Goal: Transaction & Acquisition: Subscribe to service/newsletter

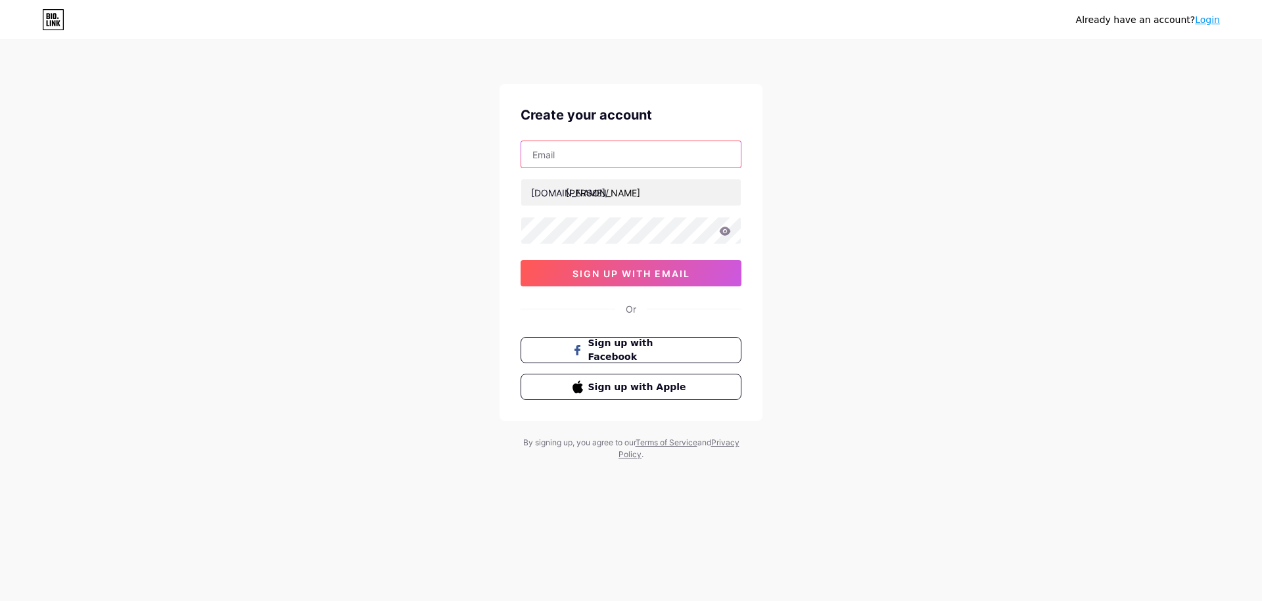
click at [576, 147] on input "text" at bounding box center [631, 154] width 220 height 26
type input "[EMAIL_ADDRESS][DOMAIN_NAME]"
click at [642, 269] on span "sign up with email" at bounding box center [631, 273] width 118 height 11
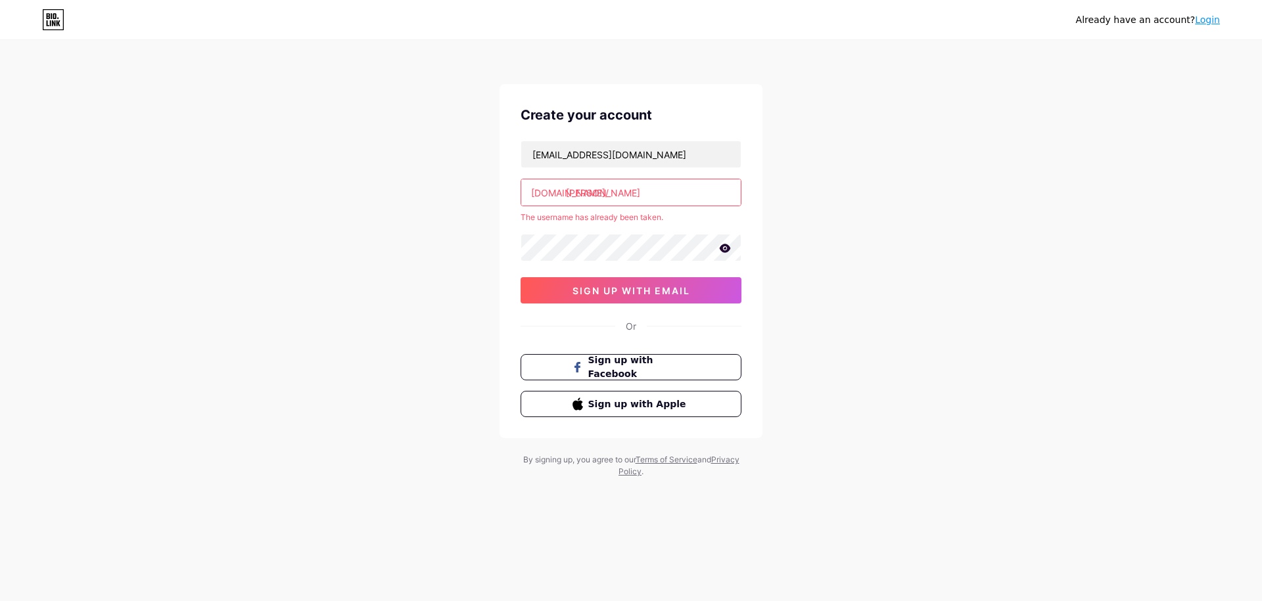
drag, startPoint x: 624, startPoint y: 200, endPoint x: 563, endPoint y: 192, distance: 61.1
click at [563, 192] on div "[DOMAIN_NAME]/ [PERSON_NAME]" at bounding box center [631, 193] width 221 height 28
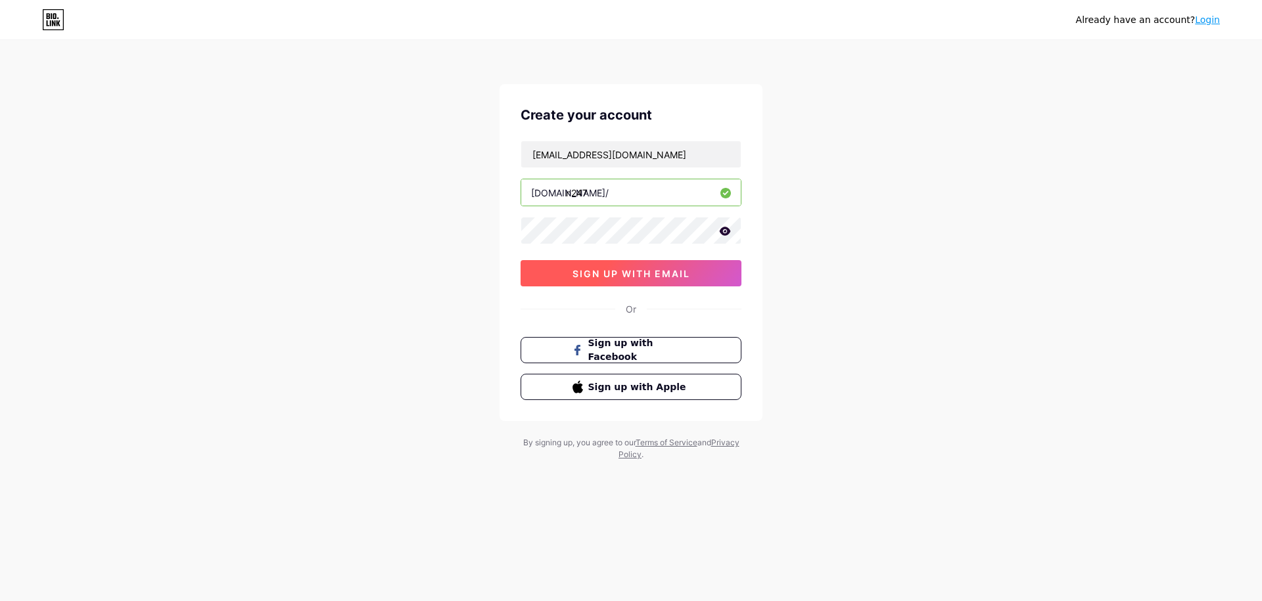
click at [624, 279] on button "sign up with email" at bounding box center [631, 273] width 221 height 26
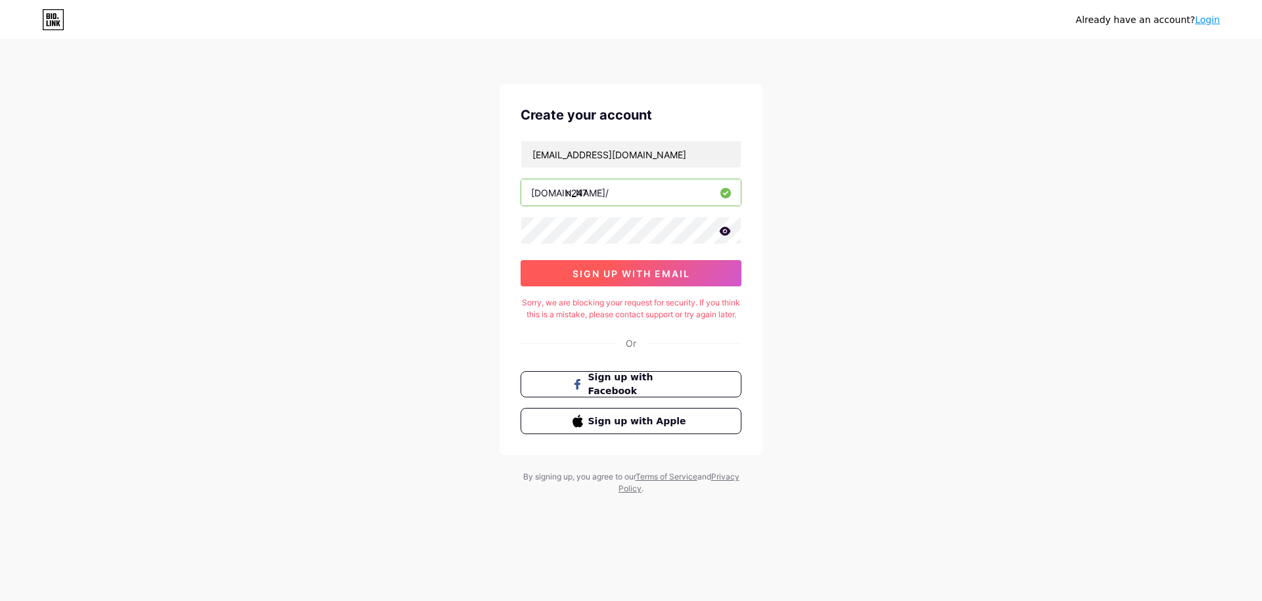
click at [631, 269] on span "sign up with email" at bounding box center [631, 273] width 118 height 11
drag, startPoint x: 603, startPoint y: 193, endPoint x: 568, endPoint y: 195, distance: 34.9
click at [568, 195] on input "n247" at bounding box center [631, 192] width 220 height 26
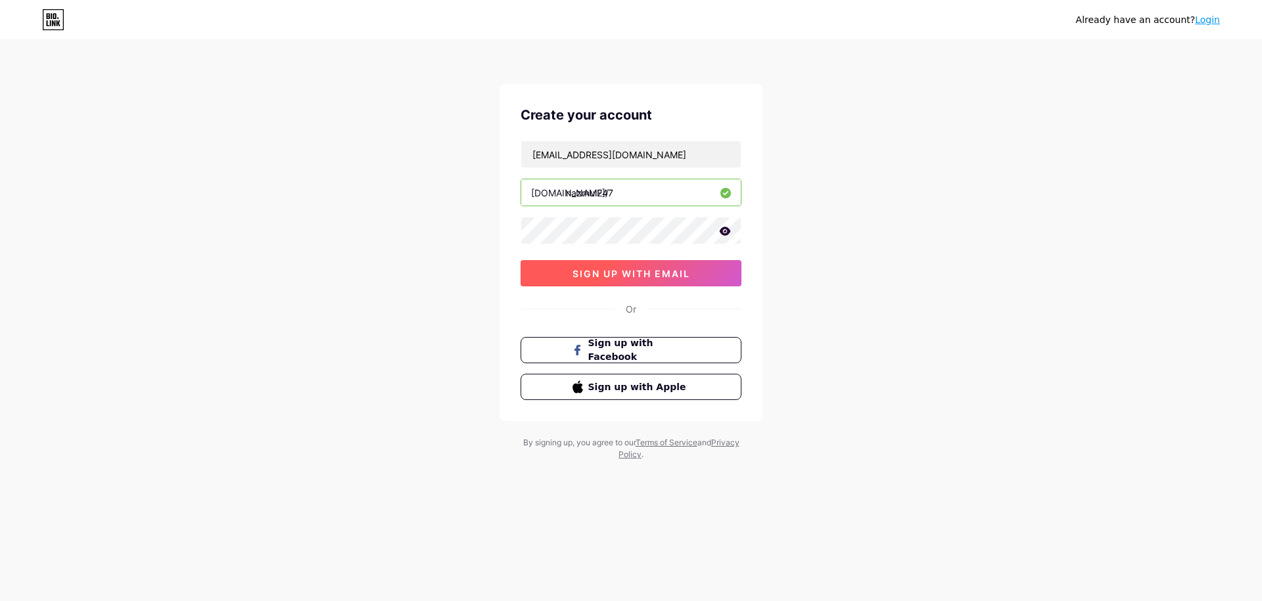
type input "nazmul247"
click at [643, 274] on span "sign up with email" at bounding box center [631, 273] width 118 height 11
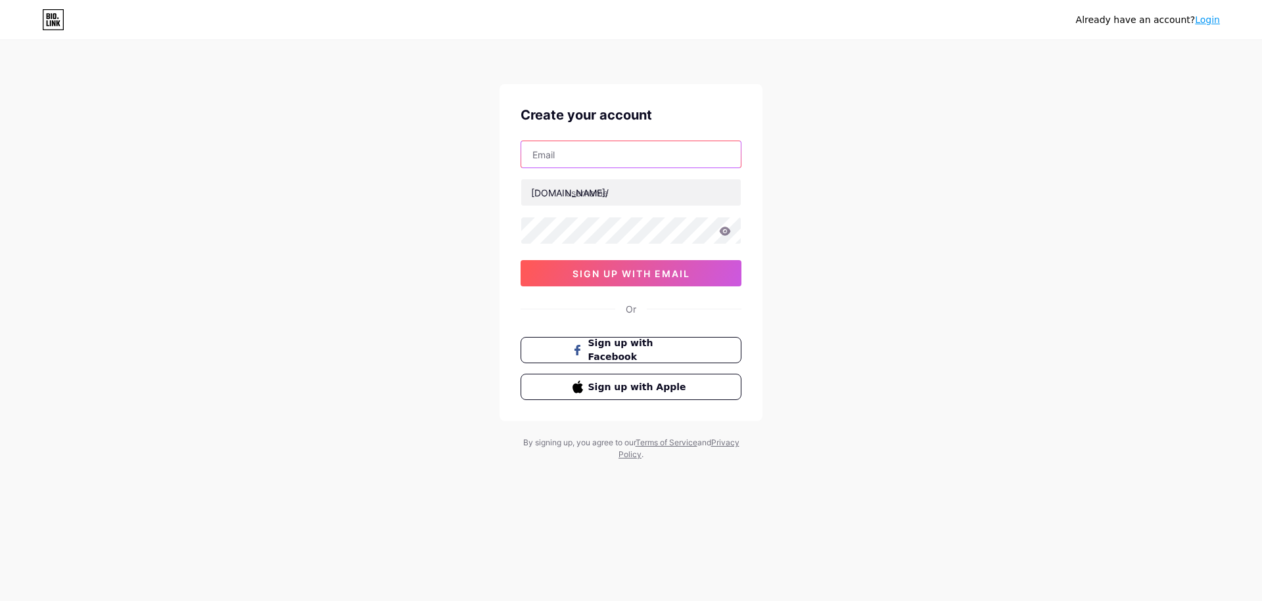
click at [564, 152] on input "text" at bounding box center [631, 154] width 220 height 26
type input "Nazmul247@proton.me"
click at [566, 197] on input "text" at bounding box center [631, 192] width 220 height 26
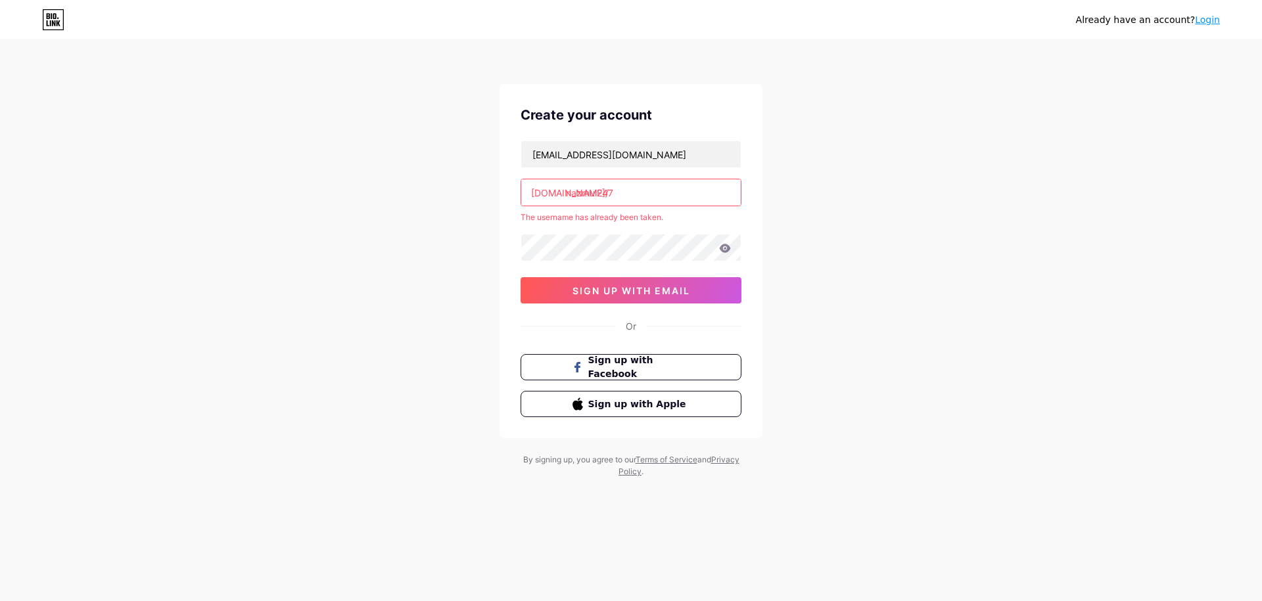
type input "nazmul247"
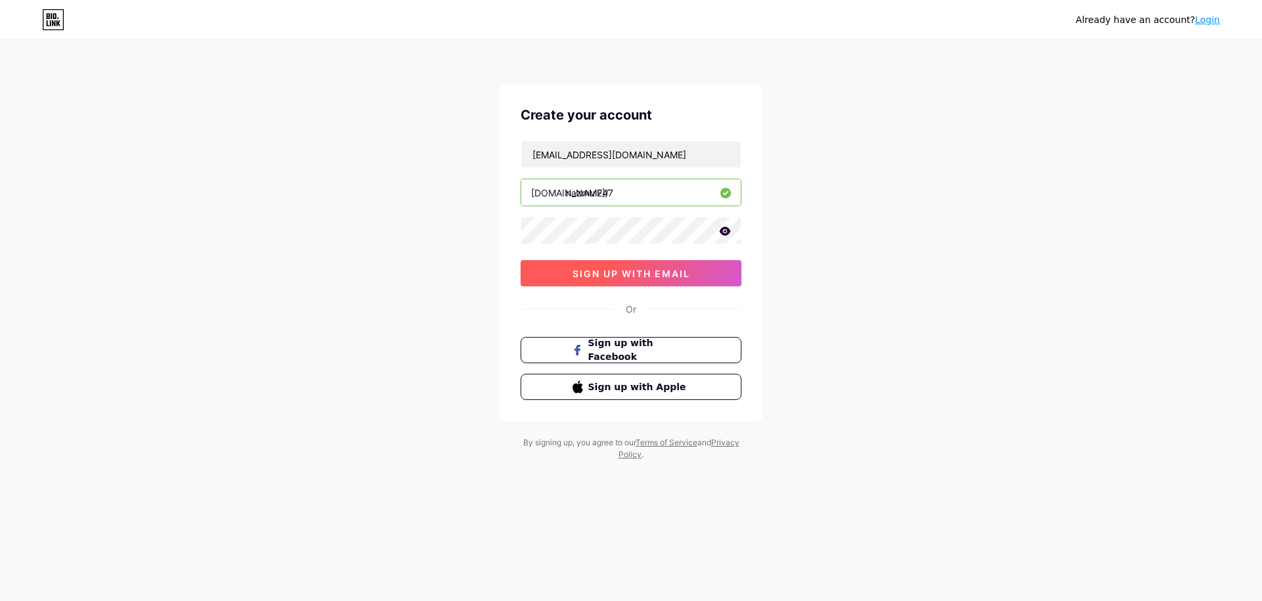
click at [591, 281] on button "sign up with email" at bounding box center [631, 273] width 221 height 26
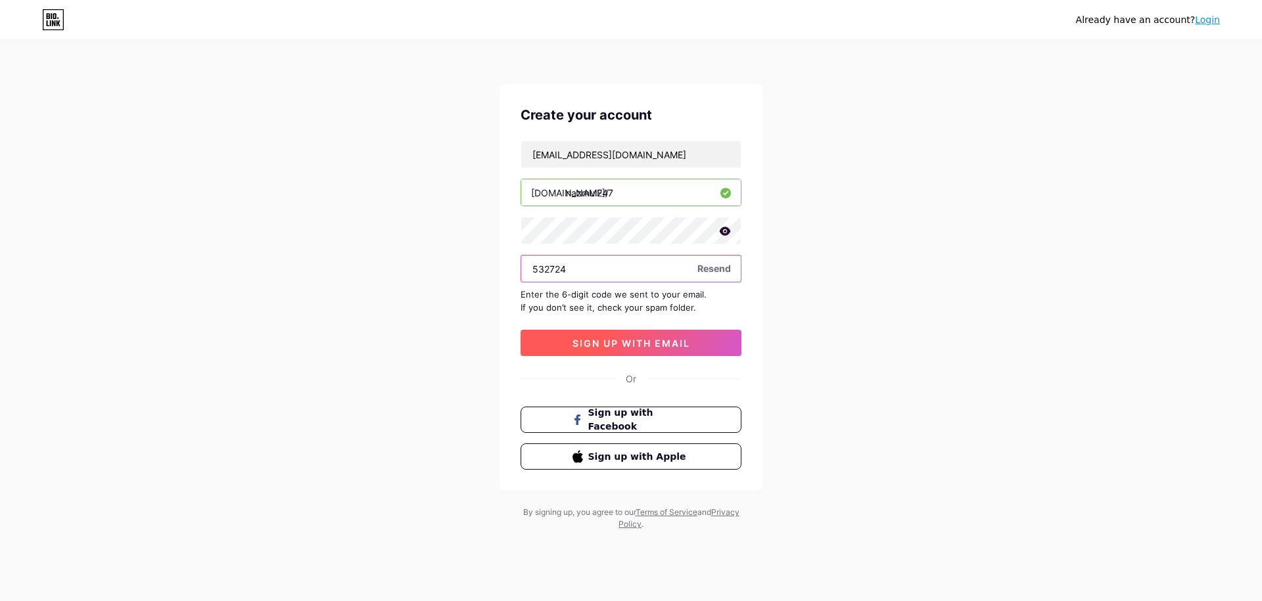
type input "532724"
click at [613, 347] on span "sign up with email" at bounding box center [631, 343] width 118 height 11
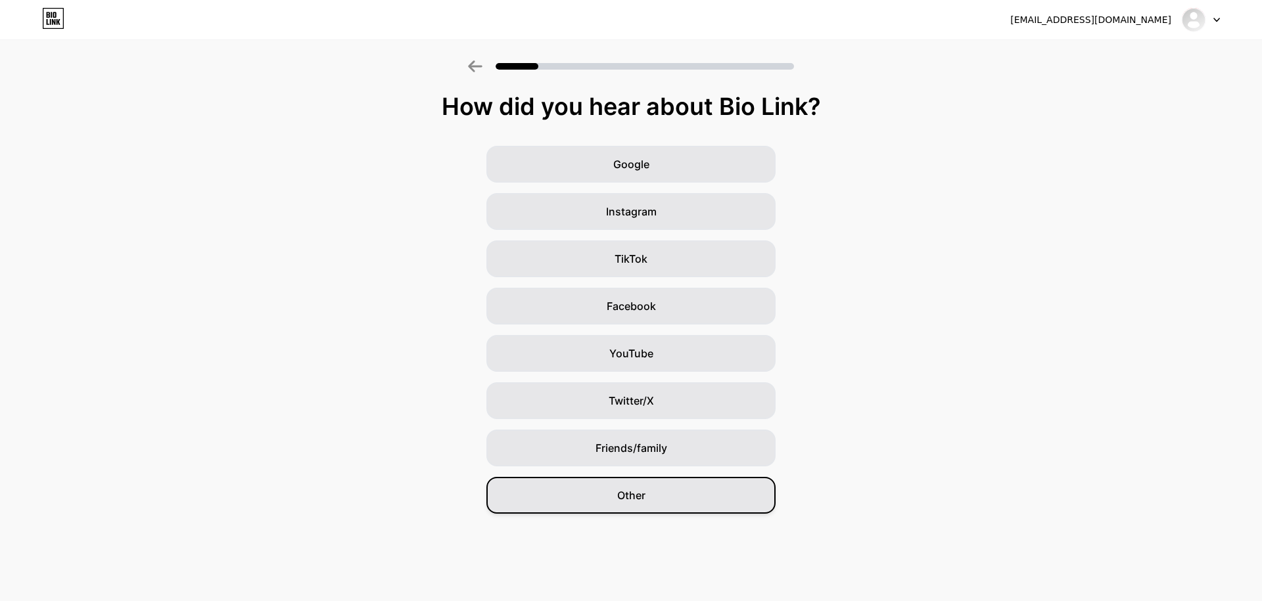
click at [664, 484] on div "Other" at bounding box center [630, 495] width 289 height 37
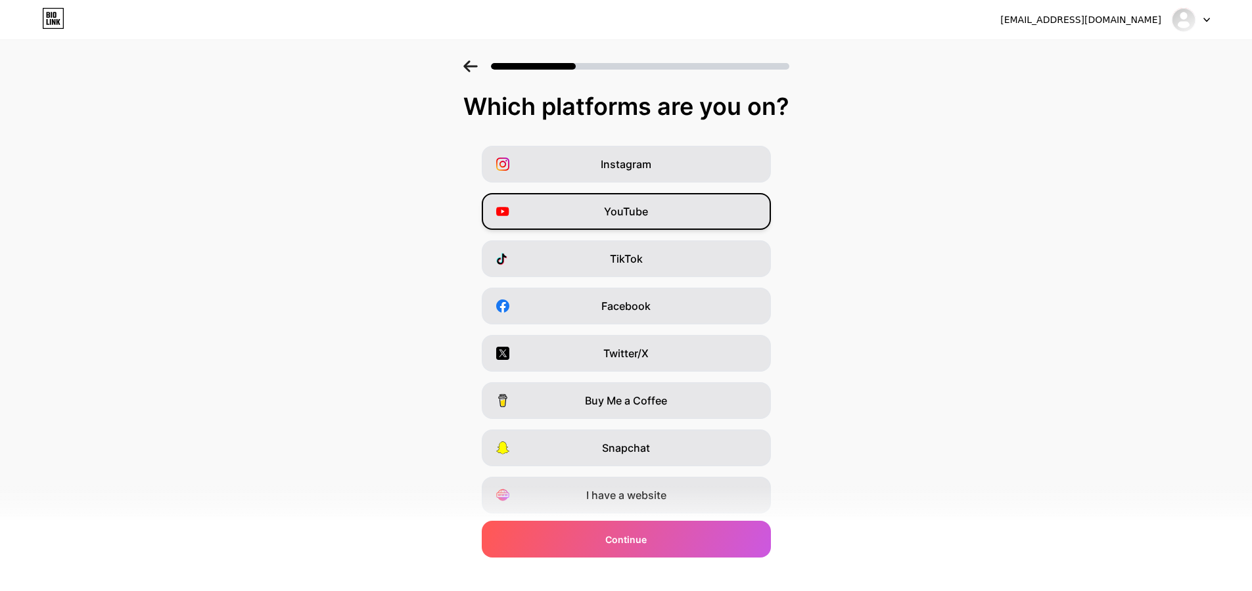
click at [655, 208] on div "YouTube" at bounding box center [626, 211] width 289 height 37
click at [651, 307] on span "Facebook" at bounding box center [625, 306] width 49 height 16
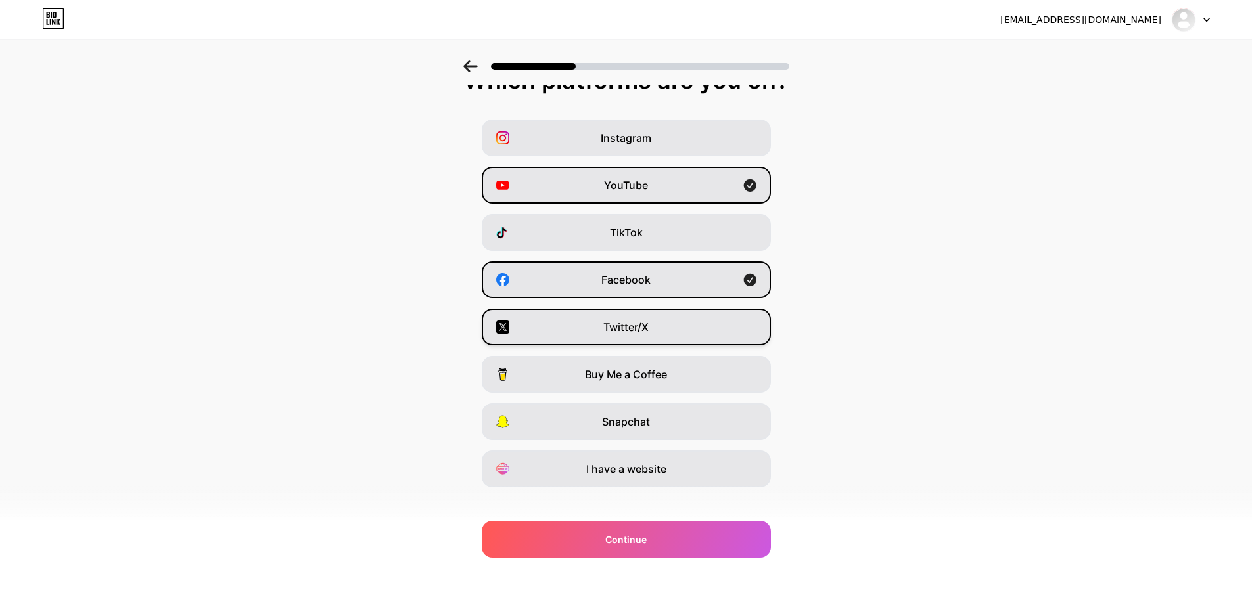
scroll to position [41, 0]
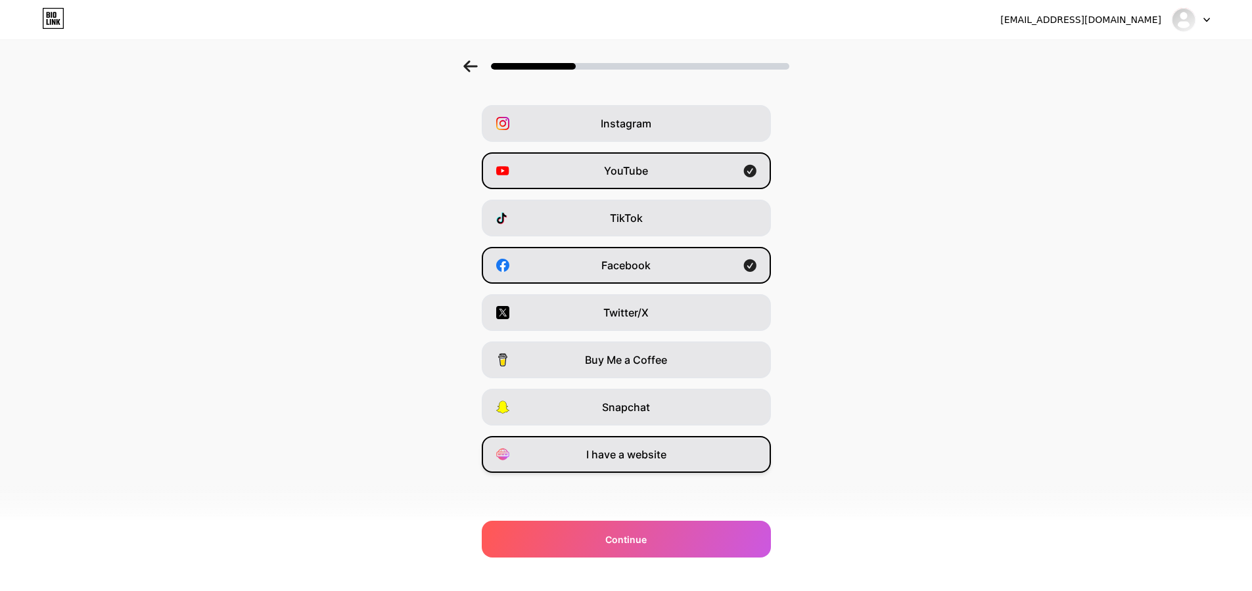
click at [648, 461] on span "I have a website" at bounding box center [626, 455] width 80 height 16
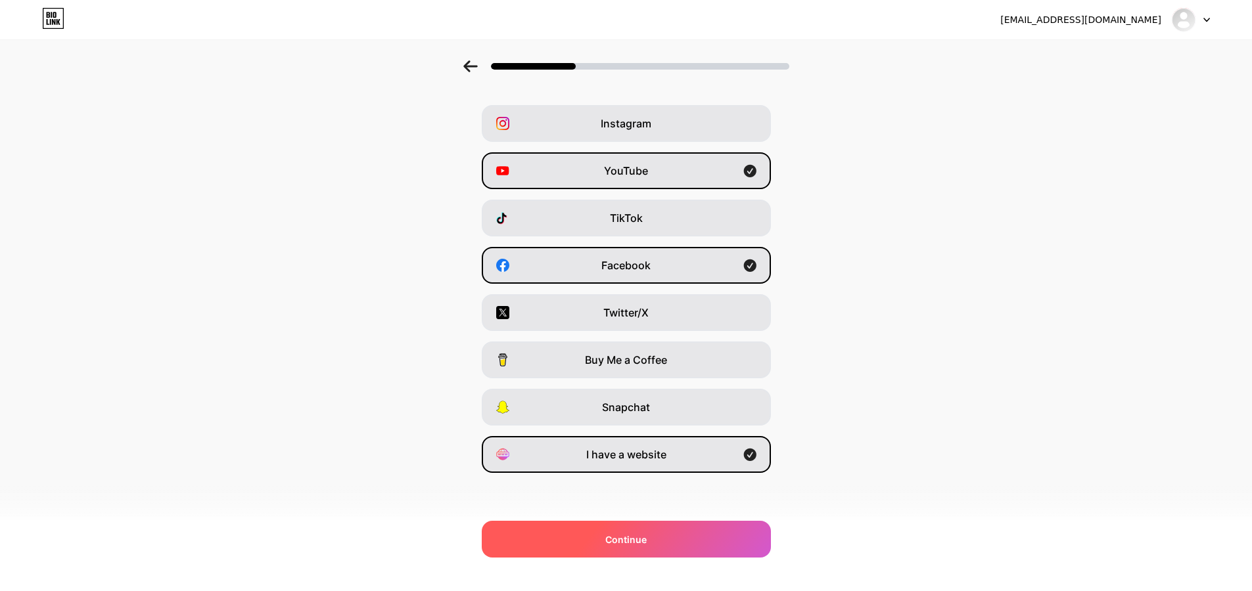
click at [636, 531] on div "Continue" at bounding box center [626, 539] width 289 height 37
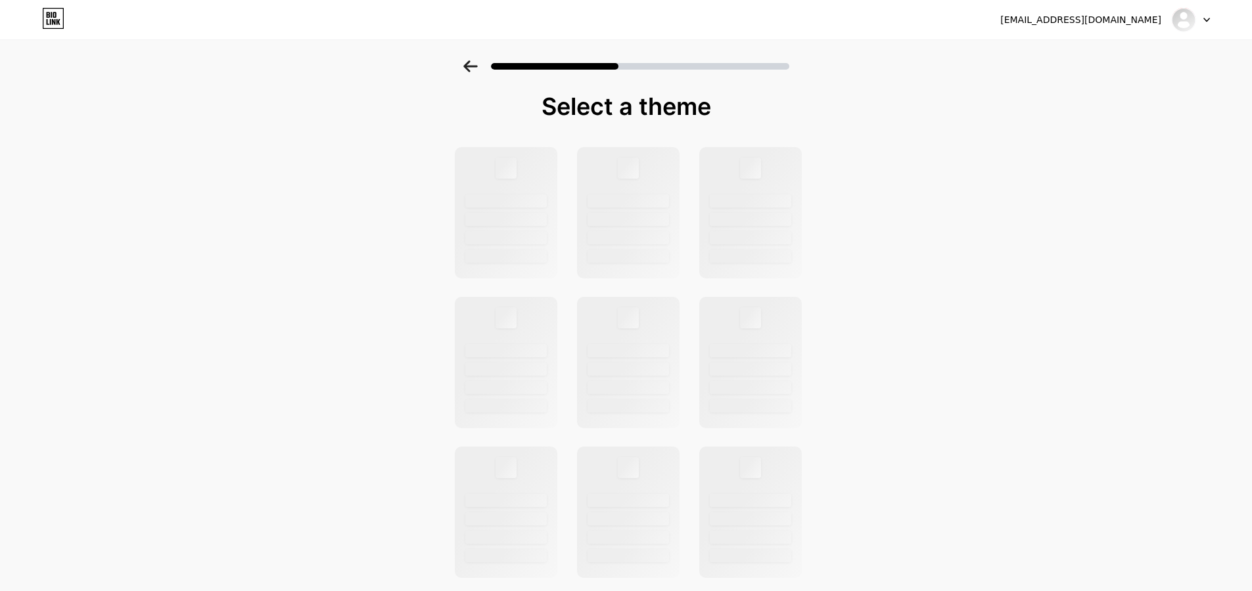
click at [469, 65] on icon at bounding box center [470, 66] width 14 height 12
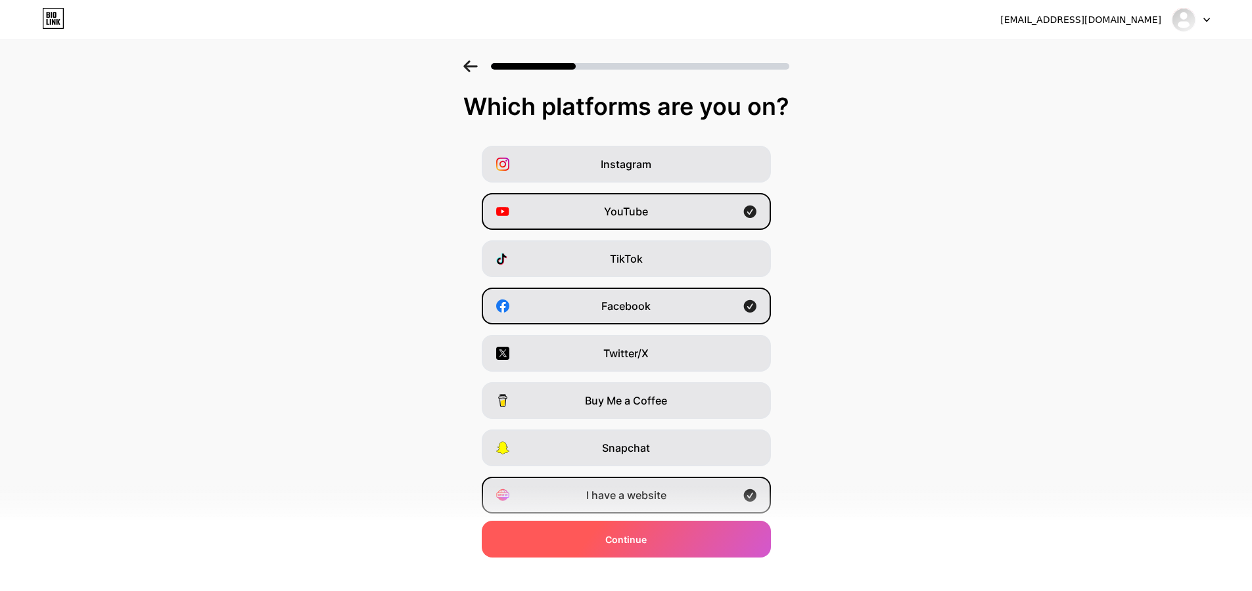
click at [647, 542] on span "Continue" at bounding box center [625, 540] width 41 height 14
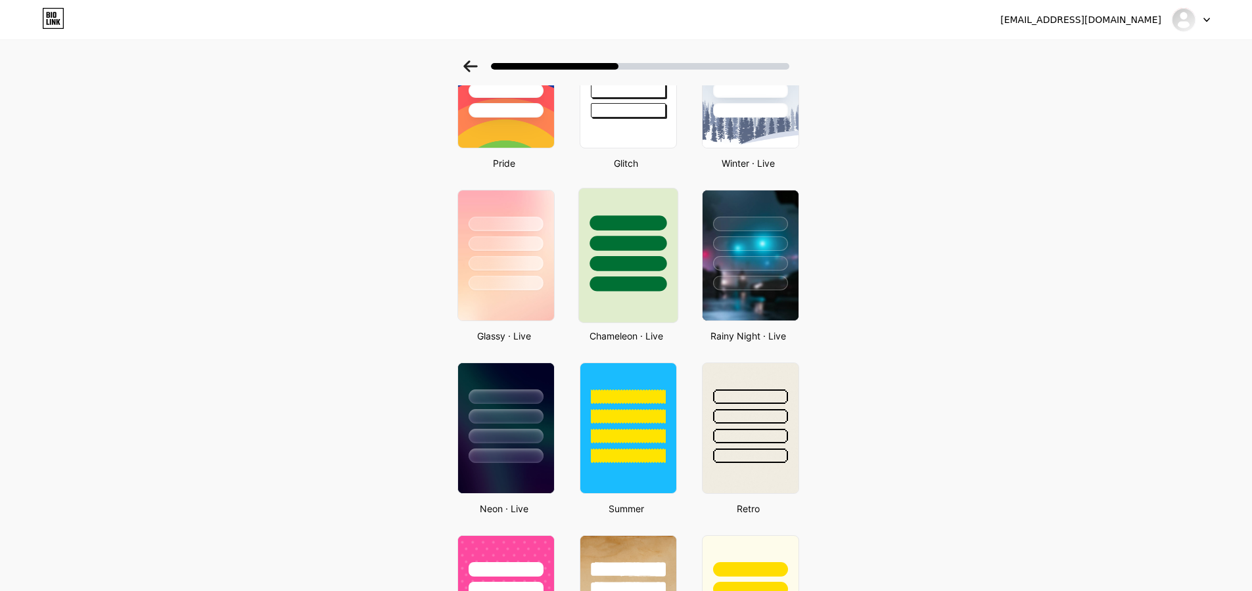
scroll to position [355, 0]
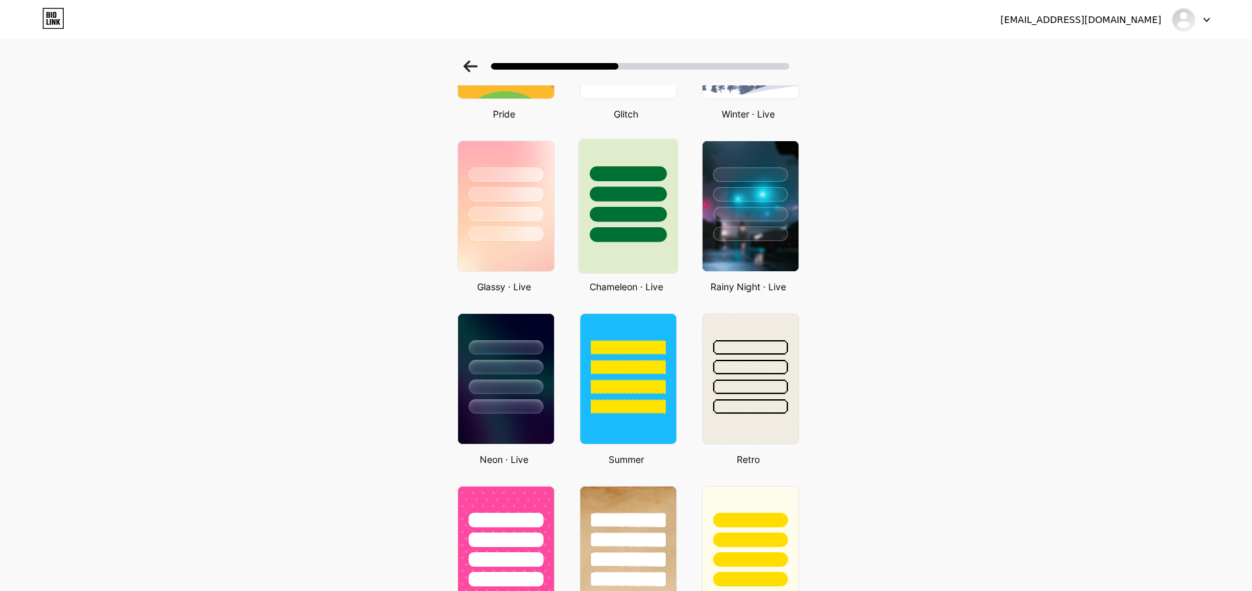
click at [625, 207] on div at bounding box center [628, 214] width 77 height 15
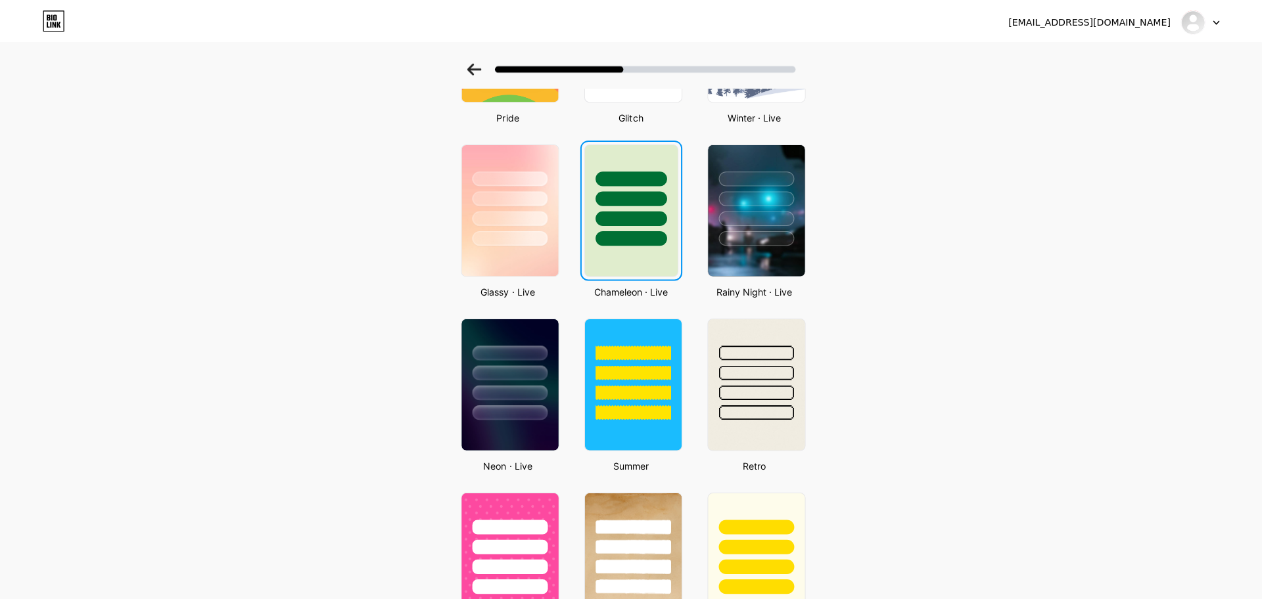
scroll to position [0, 0]
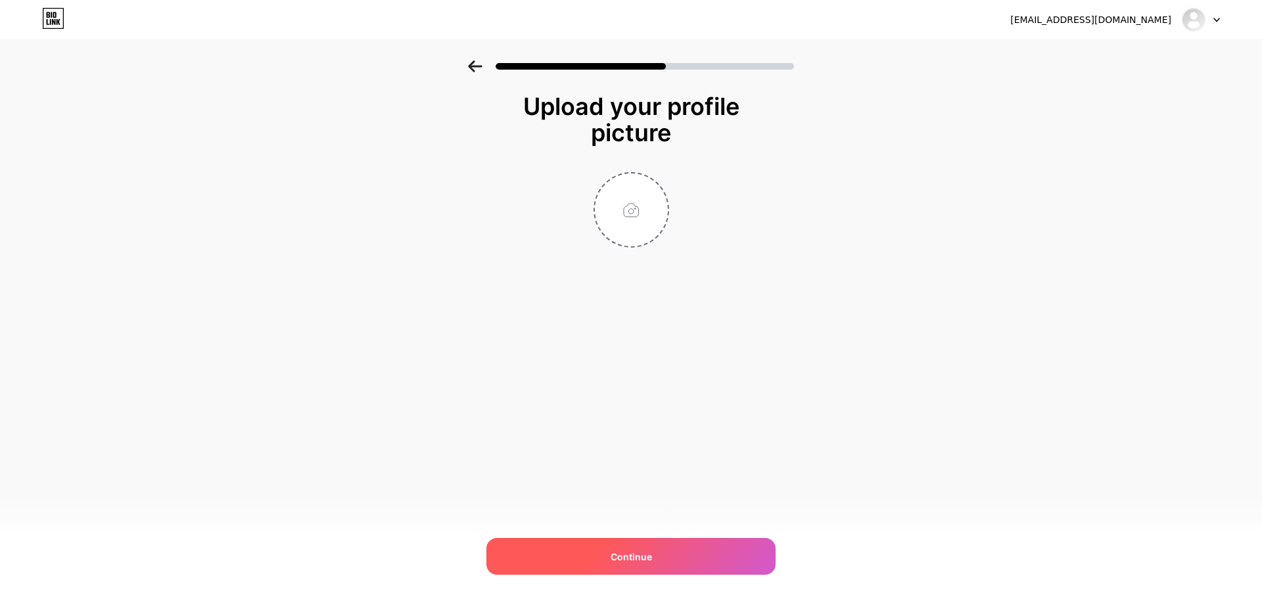
click at [701, 551] on div "Continue" at bounding box center [630, 556] width 289 height 37
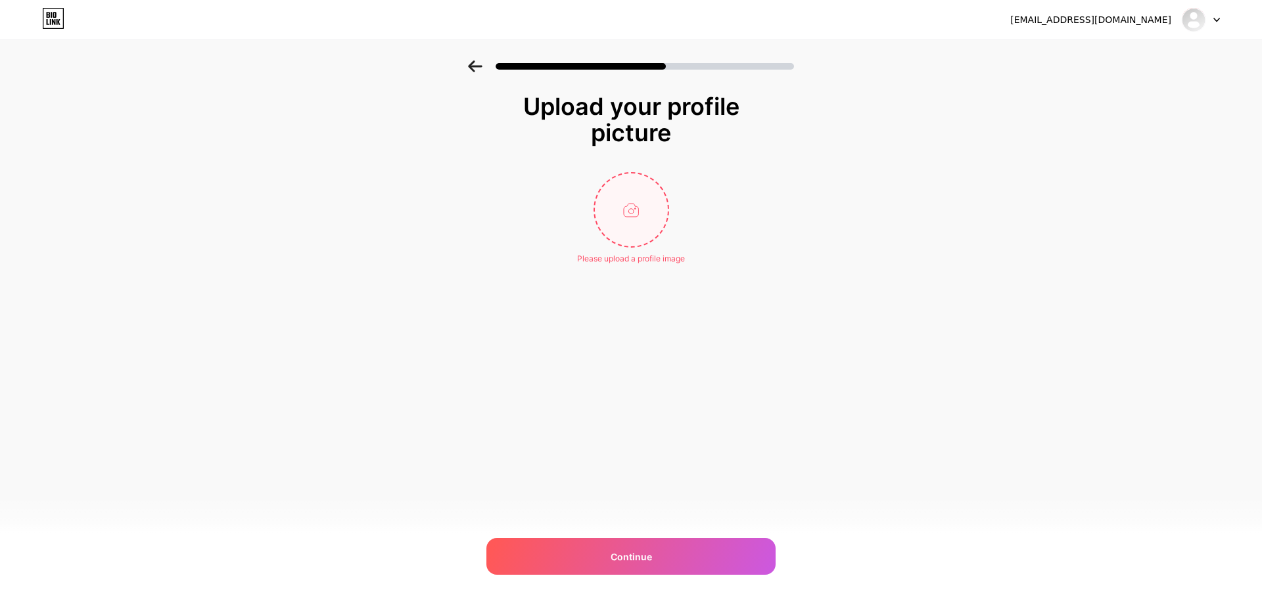
click at [609, 193] on input "file" at bounding box center [631, 210] width 73 height 73
type input "C:\fakepath\Screenshot_14-removebg-preview.png"
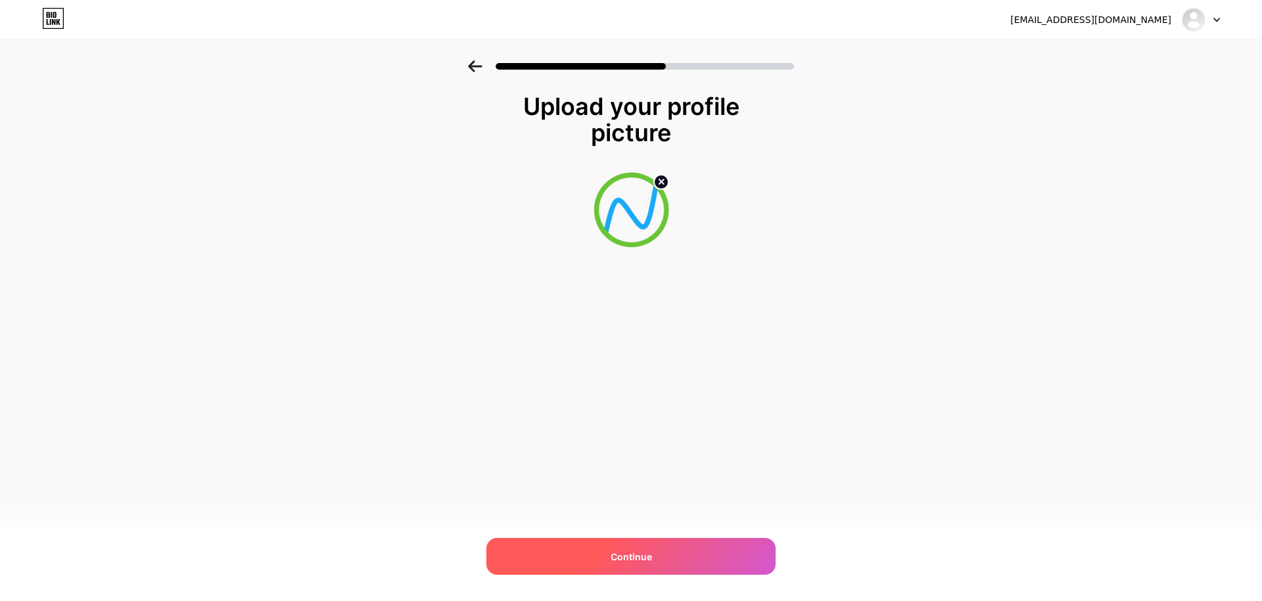
drag, startPoint x: 658, startPoint y: 577, endPoint x: 653, endPoint y: 571, distance: 7.5
click at [656, 577] on div "Nazmul247@proton.me Logout Link Copied Upload your profile picture Continue" at bounding box center [631, 300] width 1262 height 601
click at [653, 564] on div "Continue" at bounding box center [630, 556] width 289 height 37
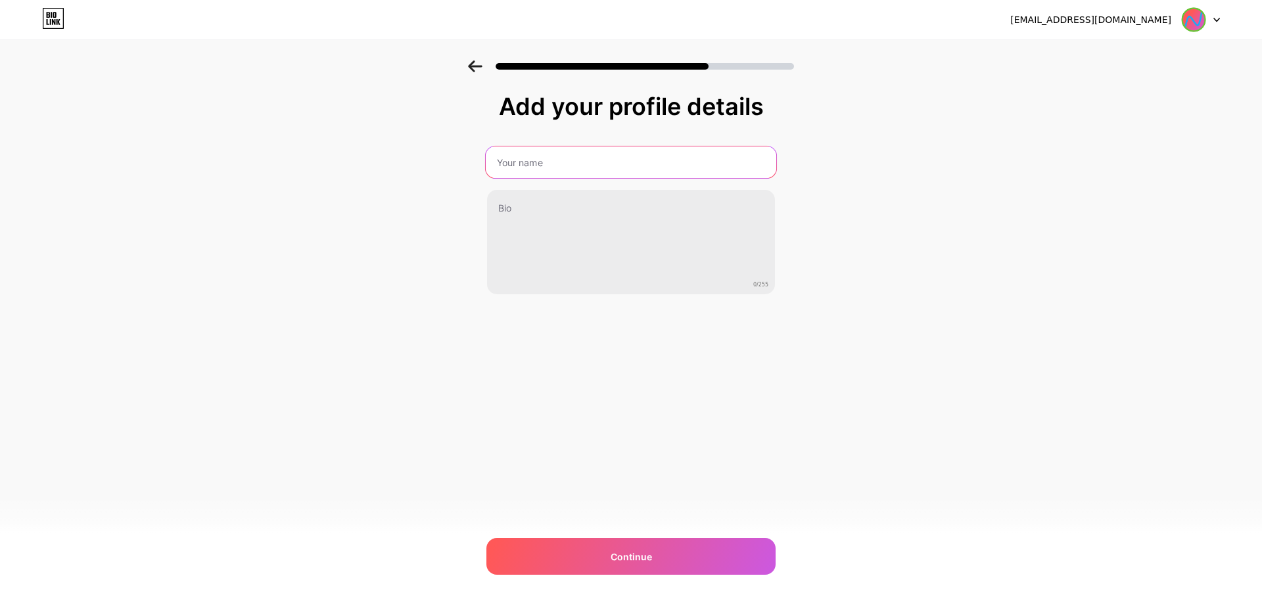
click at [593, 167] on input "text" at bounding box center [631, 163] width 290 height 32
type input "NAZMUL"
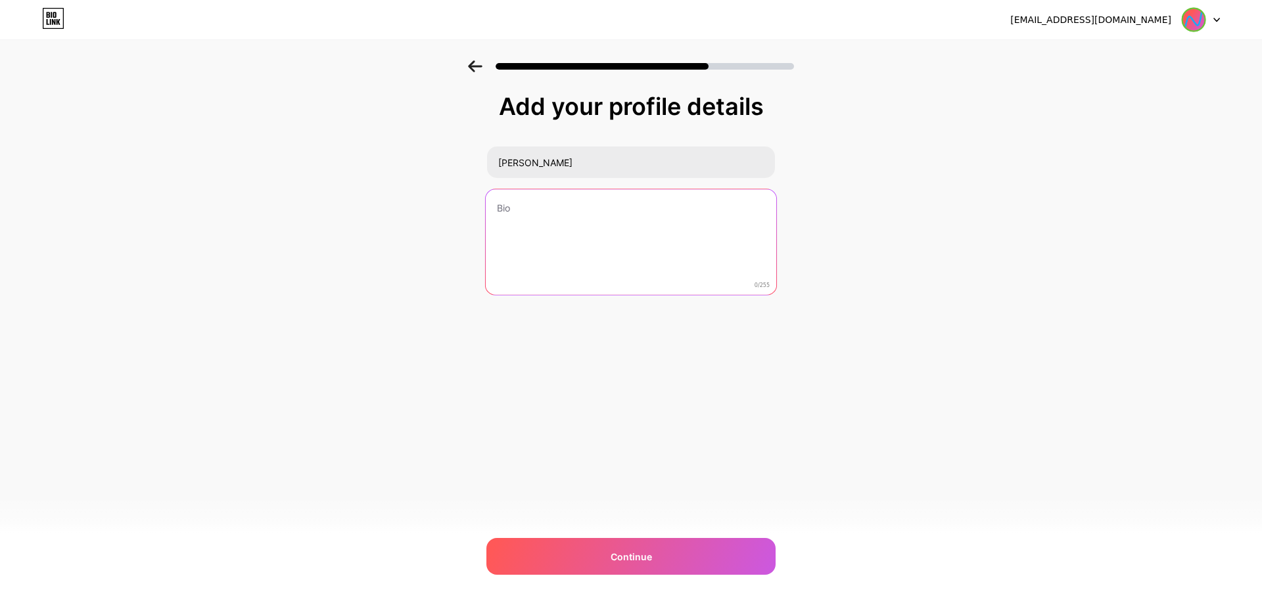
click at [584, 231] on textarea at bounding box center [631, 242] width 290 height 107
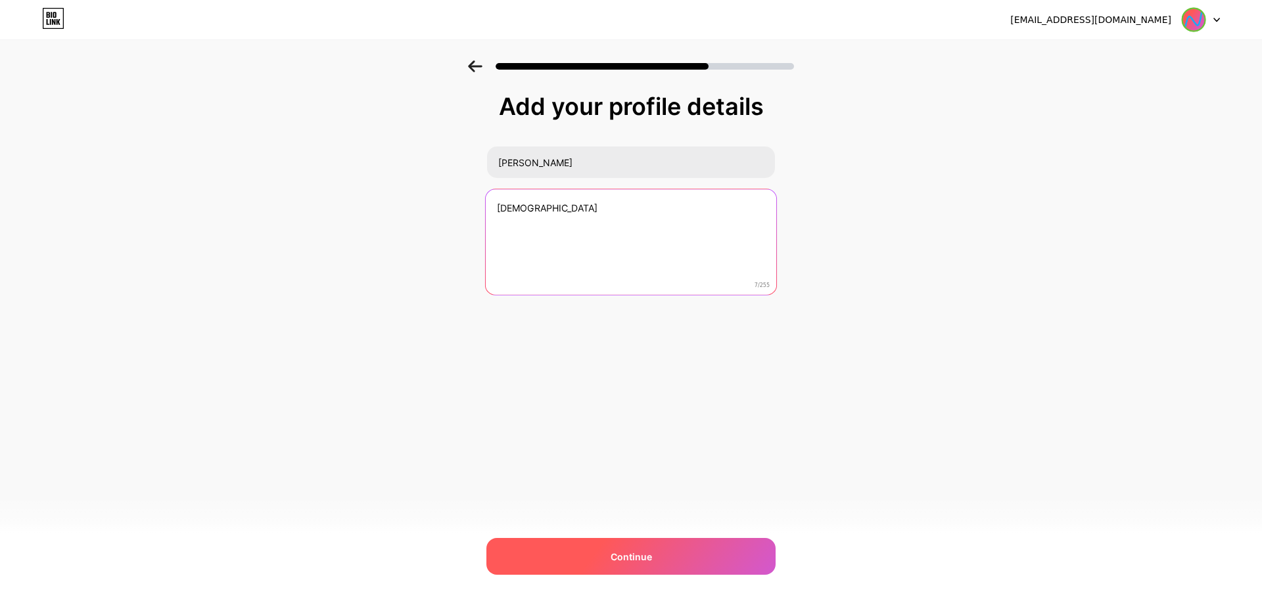
type textarea "Nazmul"
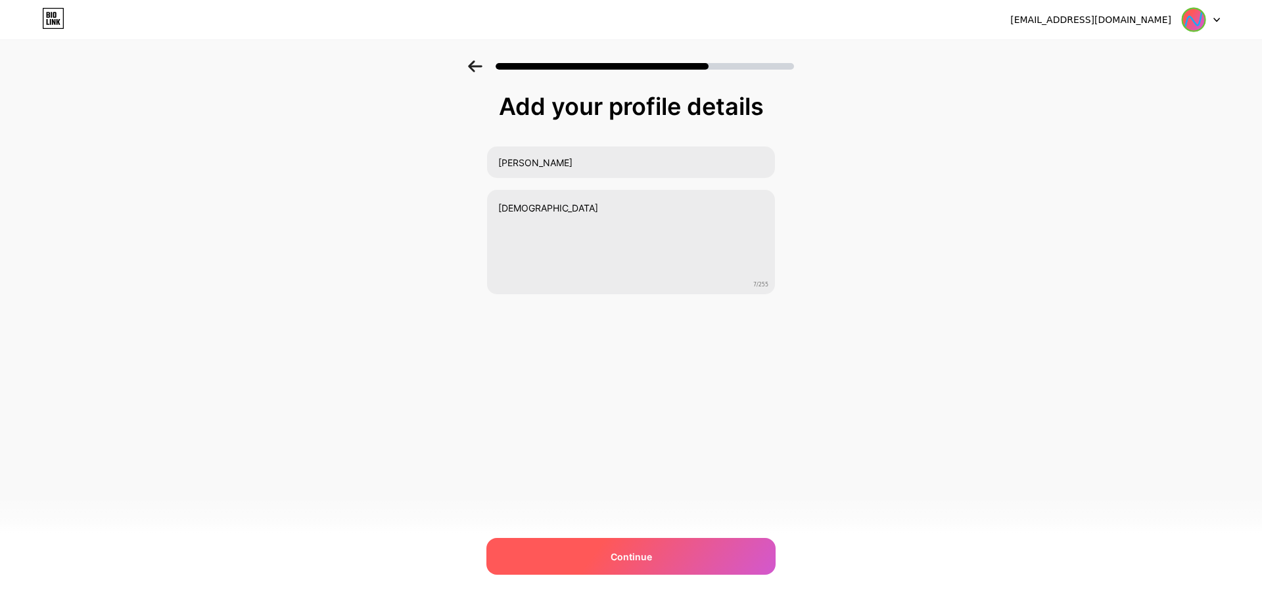
click at [647, 556] on span "Continue" at bounding box center [631, 557] width 41 height 14
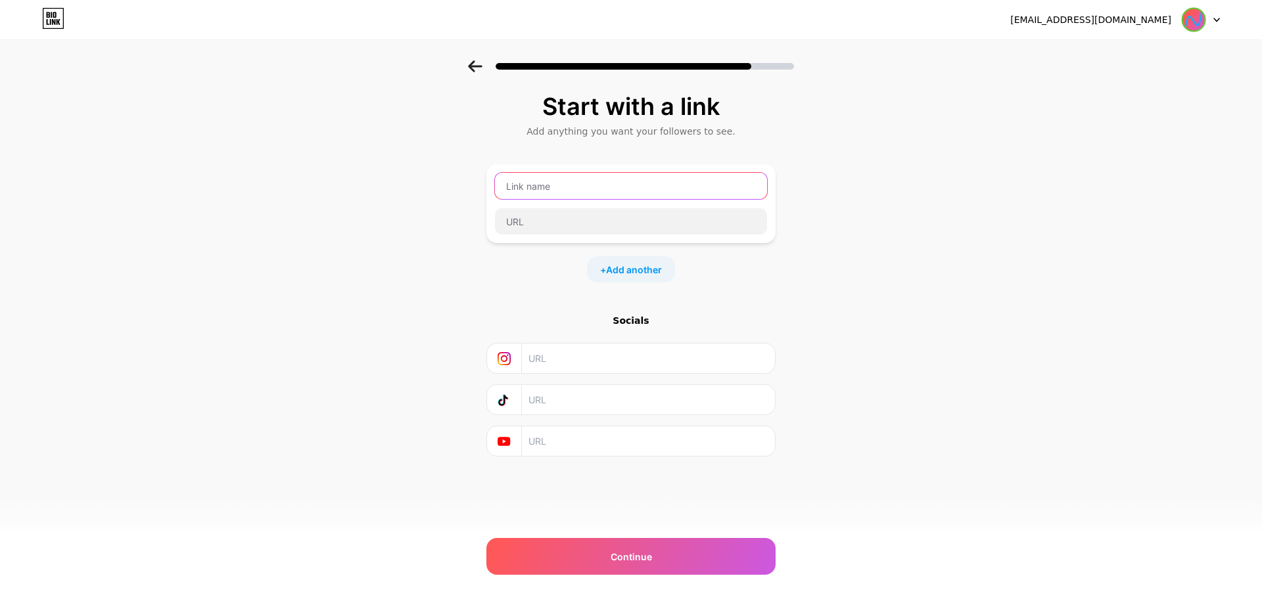
click at [553, 185] on input "text" at bounding box center [631, 186] width 272 height 26
type input "My Website"
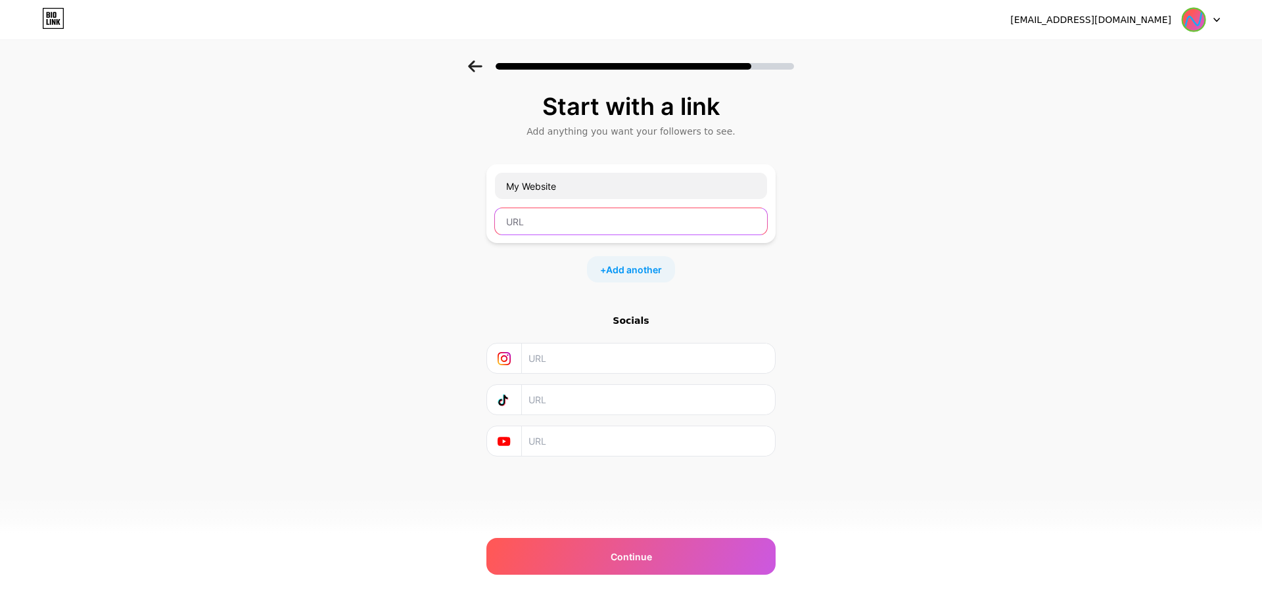
click at [549, 225] on input "text" at bounding box center [631, 221] width 272 height 26
paste input "https://sites.google.com/view/NZMLBD"
type input "https://sites.google.com/view/NZMLBD"
click at [871, 271] on div "Start with a link Add anything you want your followers to see. My Website https…" at bounding box center [631, 291] width 1262 height 462
click at [580, 442] on input "text" at bounding box center [647, 442] width 239 height 30
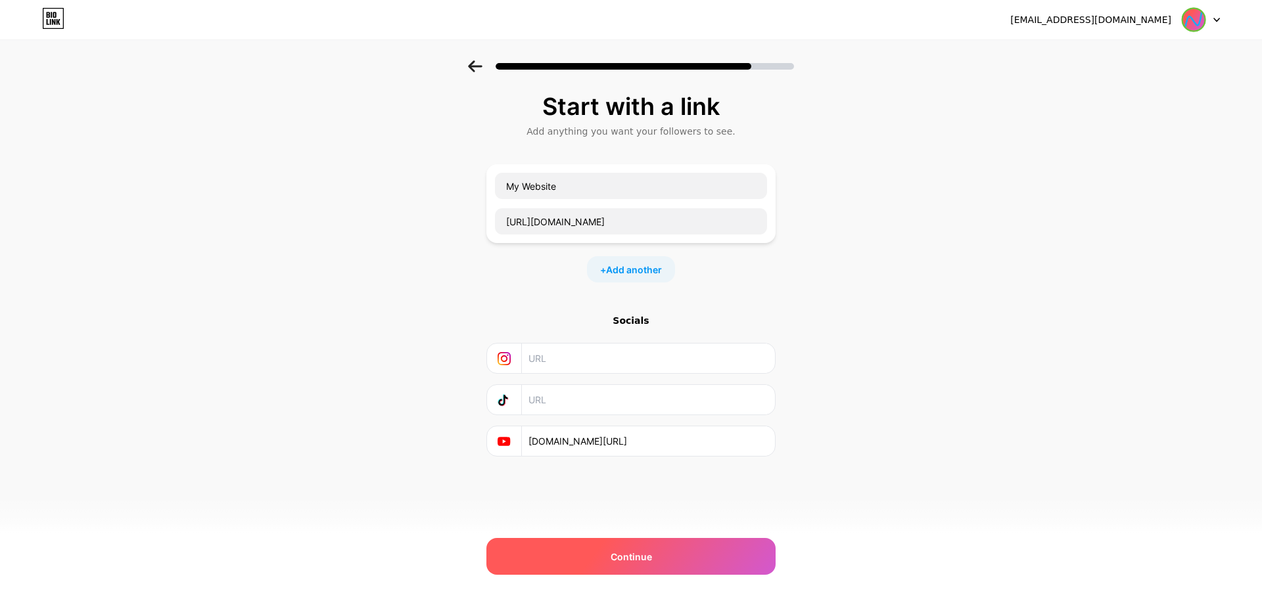
type input "youtube.com/@NZMLBD"
click at [616, 553] on span "Continue" at bounding box center [631, 557] width 41 height 14
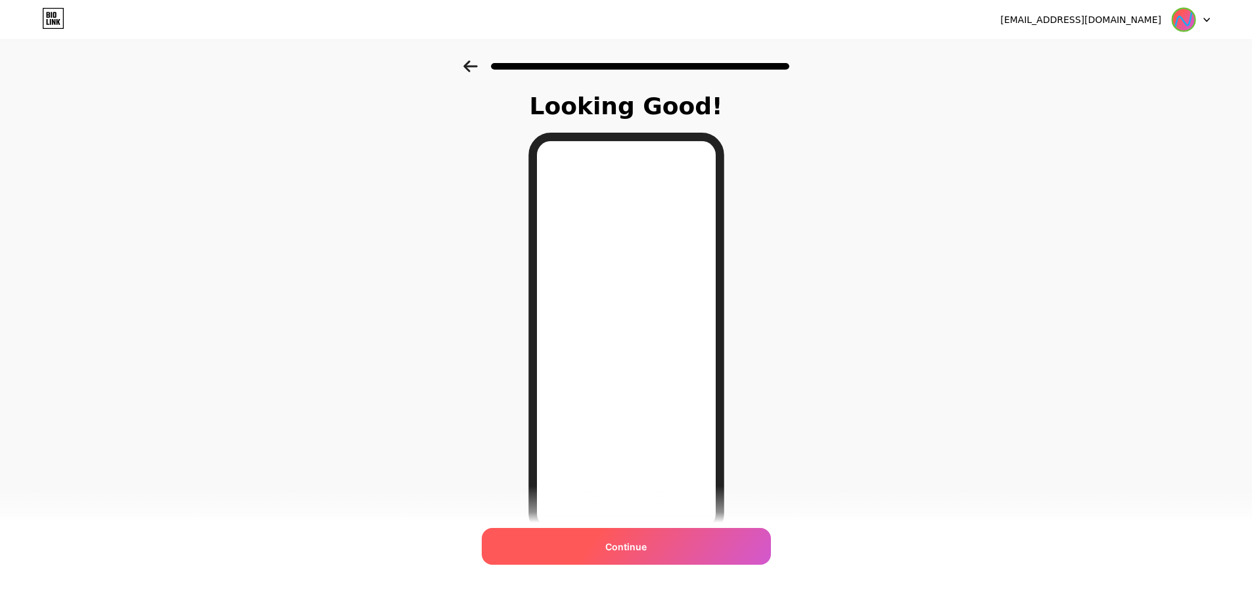
click at [672, 545] on div "Continue" at bounding box center [626, 546] width 289 height 37
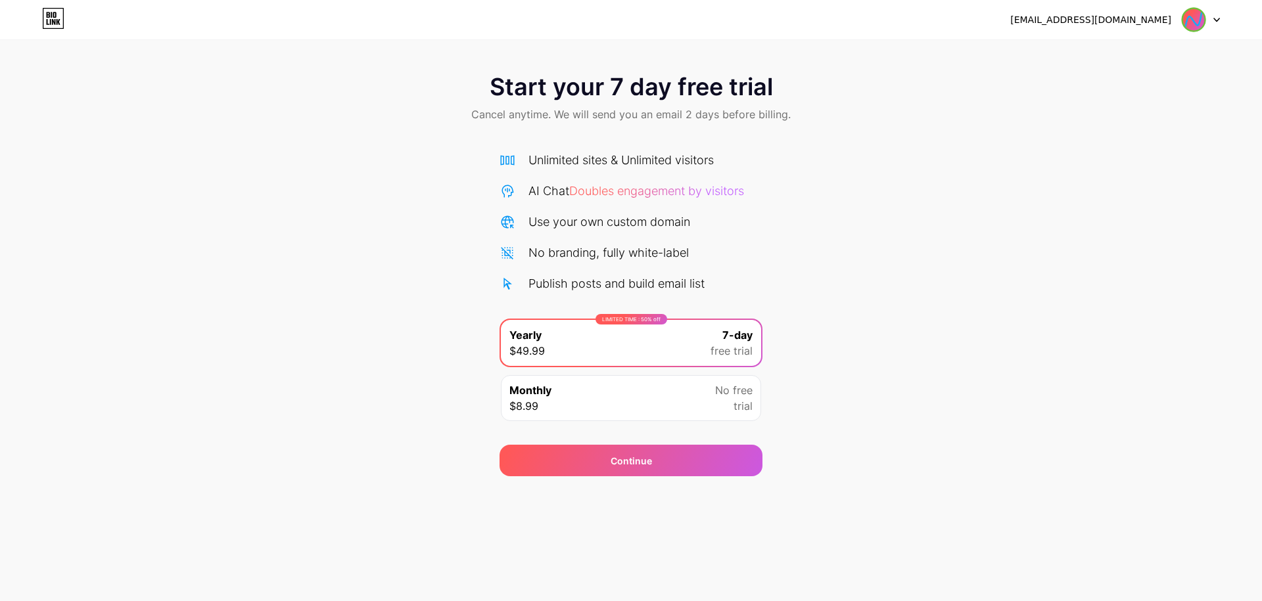
click at [55, 20] on icon at bounding box center [53, 22] width 3 height 6
click at [643, 402] on div "Monthly $8.99 No free trial" at bounding box center [631, 398] width 260 height 46
click at [663, 342] on div "LIMITED TIME : 50% off Yearly $49.99 7-day free trial" at bounding box center [631, 343] width 260 height 46
click at [677, 400] on div "Monthly $8.99 No free trial" at bounding box center [631, 398] width 260 height 46
click at [1213, 25] on div at bounding box center [1201, 20] width 38 height 24
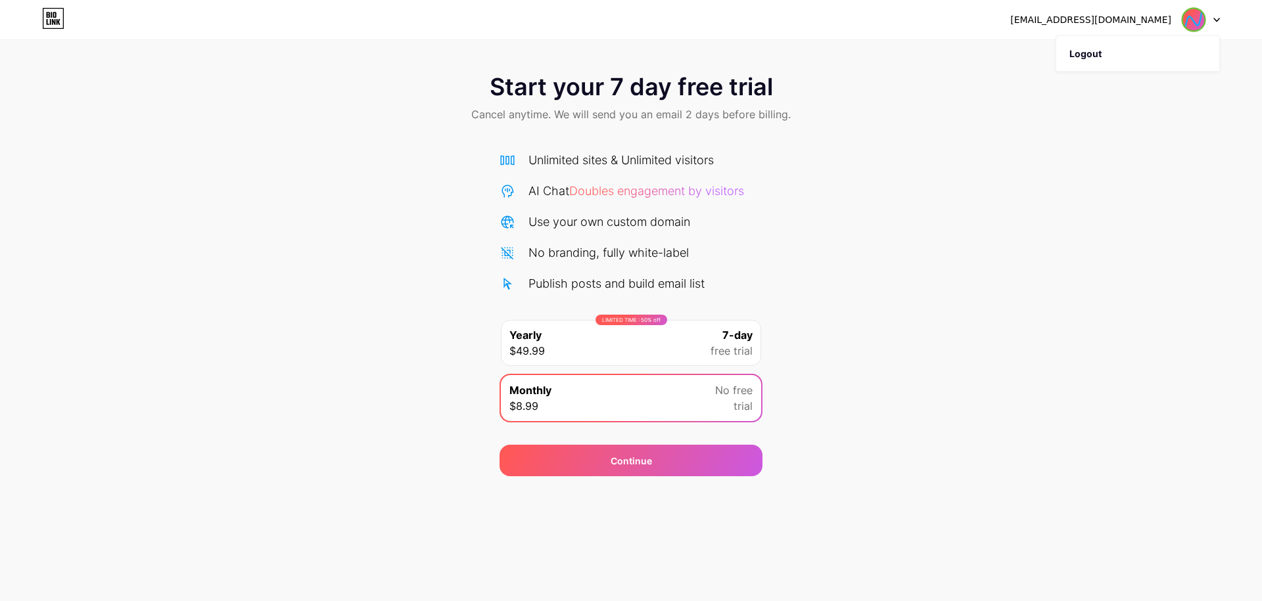
click at [1123, 18] on div "Nazmul247@proton.me" at bounding box center [1090, 20] width 161 height 14
click at [627, 455] on div "Continue" at bounding box center [631, 461] width 41 height 14
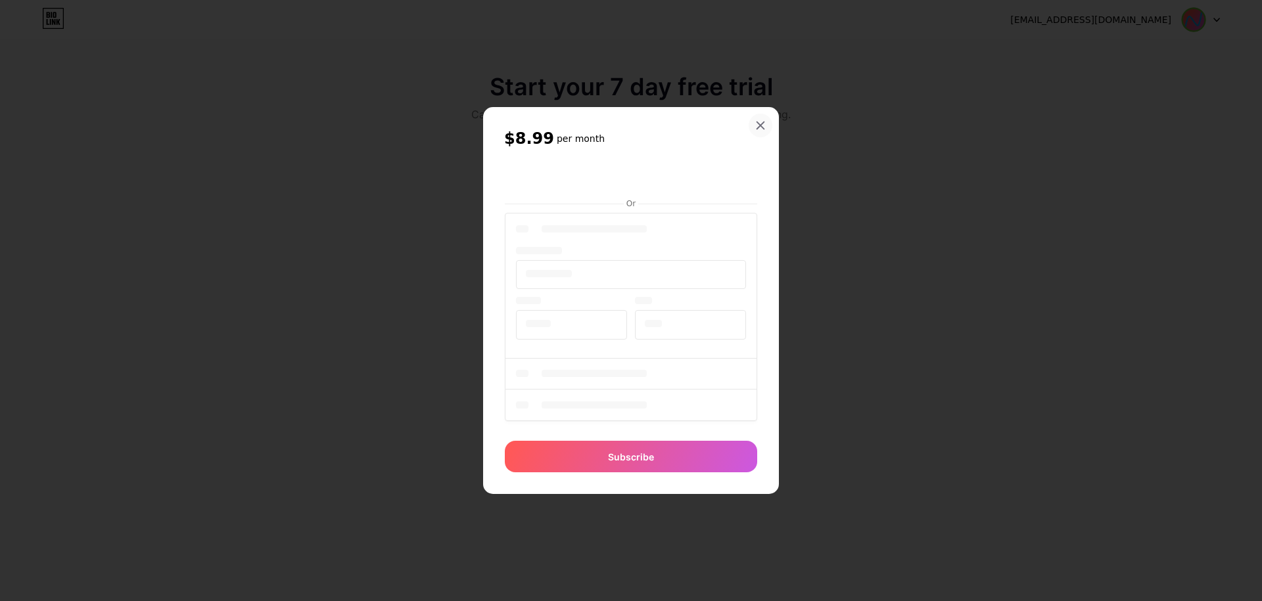
click at [756, 126] on icon at bounding box center [760, 125] width 11 height 11
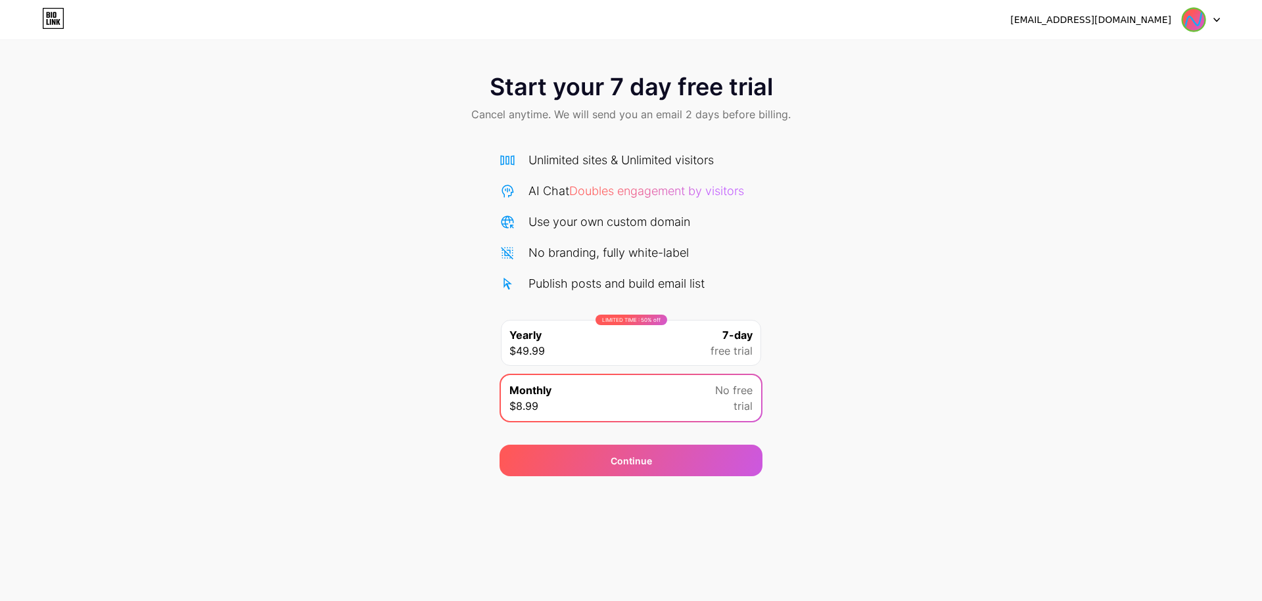
click at [50, 15] on icon at bounding box center [53, 18] width 22 height 21
click at [1212, 17] on div at bounding box center [1201, 20] width 38 height 24
click at [1190, 16] on img at bounding box center [1193, 19] width 25 height 25
click at [659, 384] on div "Monthly $8.99 No free trial" at bounding box center [631, 398] width 260 height 46
click at [628, 346] on div "LIMITED TIME : 50% off Yearly $49.99 7-day free trial" at bounding box center [631, 343] width 260 height 46
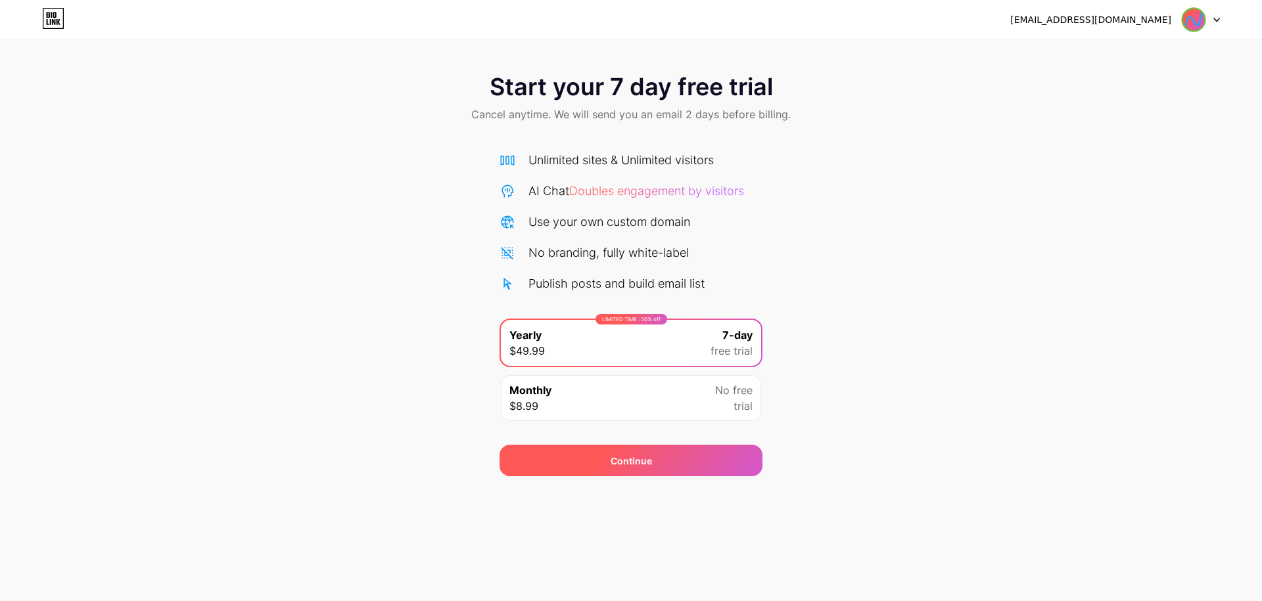
click at [676, 450] on div "Continue" at bounding box center [630, 461] width 263 height 32
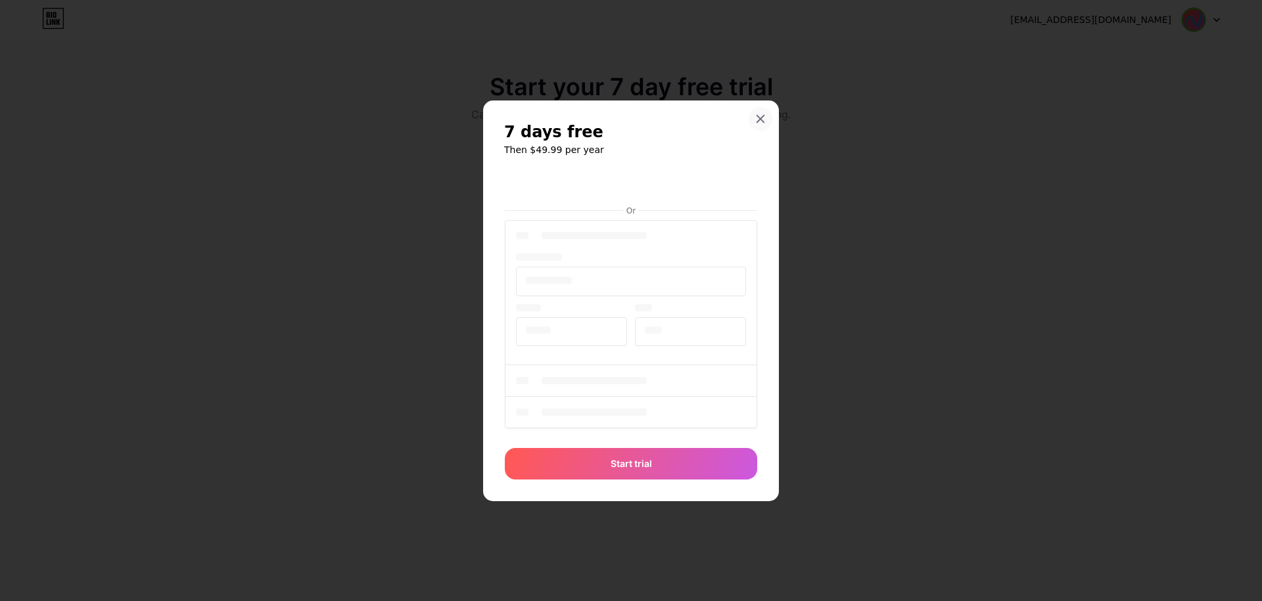
click at [754, 125] on div at bounding box center [761, 119] width 24 height 24
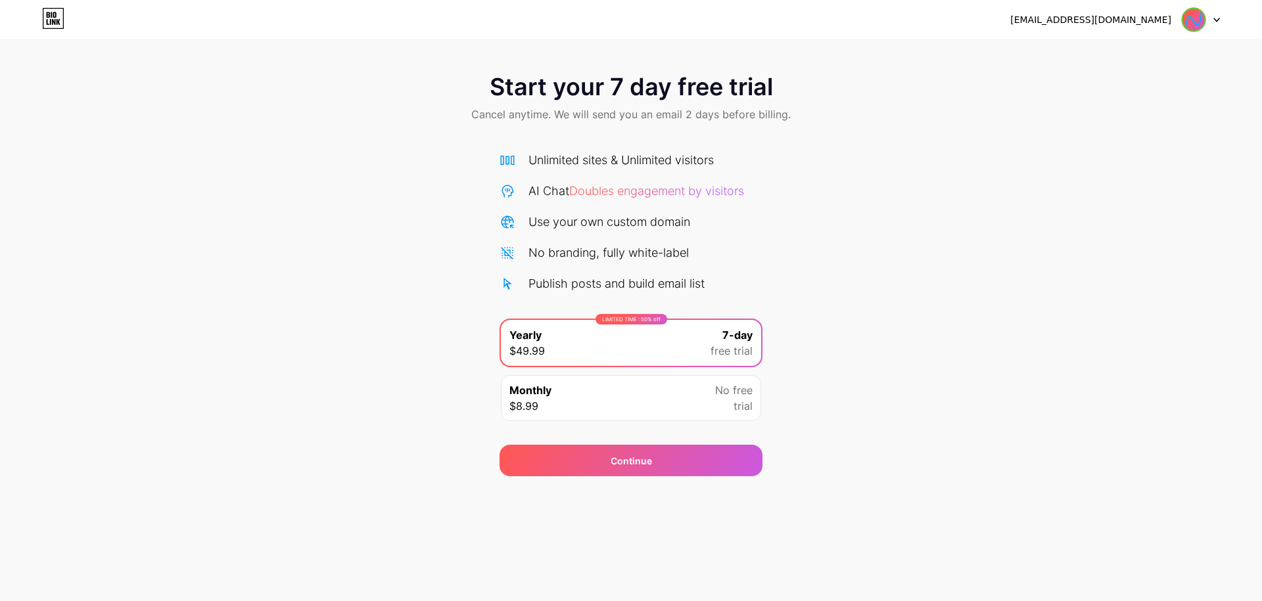
click at [1203, 18] on img at bounding box center [1193, 19] width 25 height 25
click at [1113, 18] on div "Nazmul247@proton.me" at bounding box center [1090, 20] width 161 height 14
click at [1107, 56] on li "Logout" at bounding box center [1137, 53] width 163 height 35
